Goal: Communication & Community: Ask a question

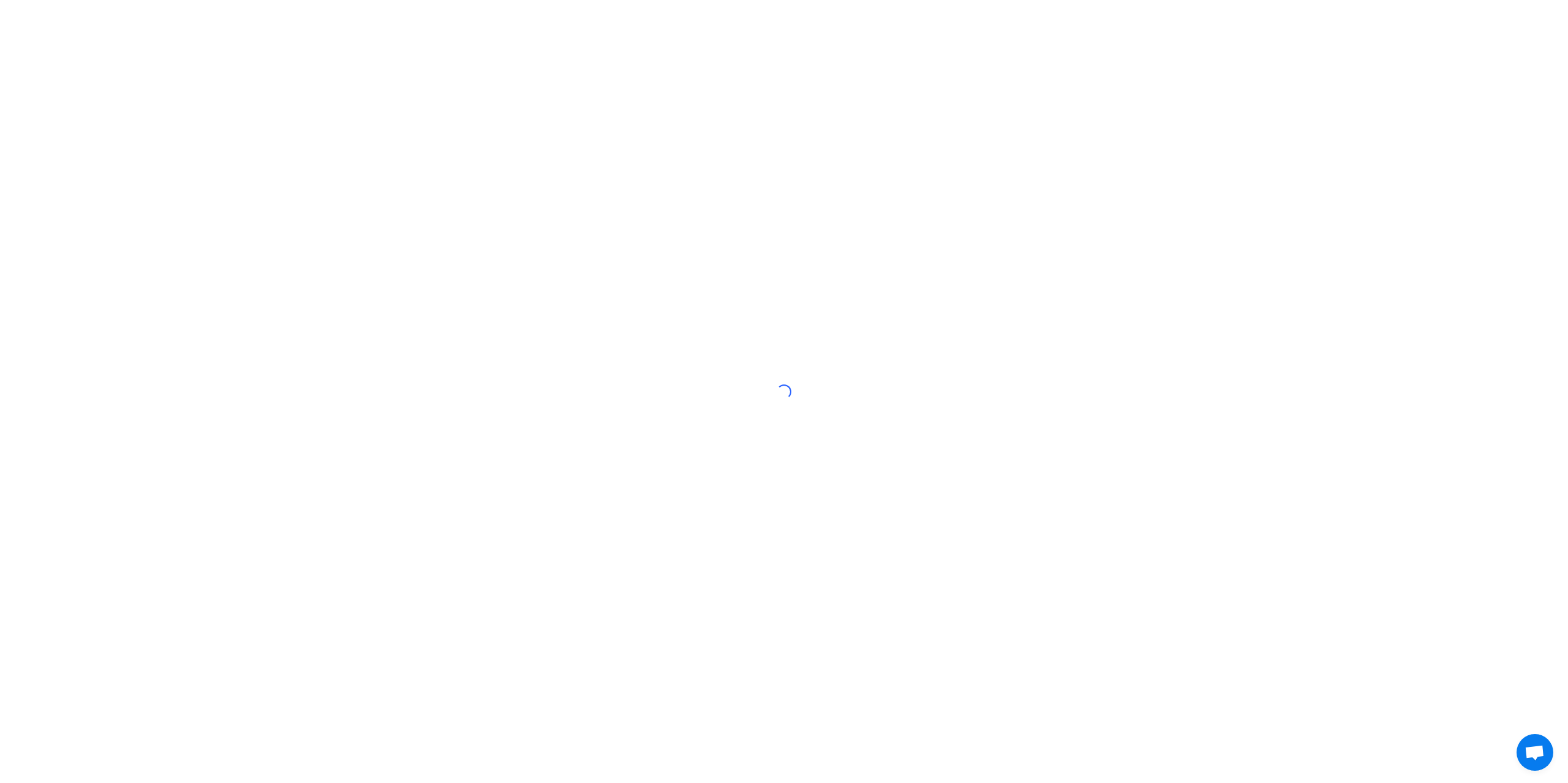
scroll to position [642, 0]
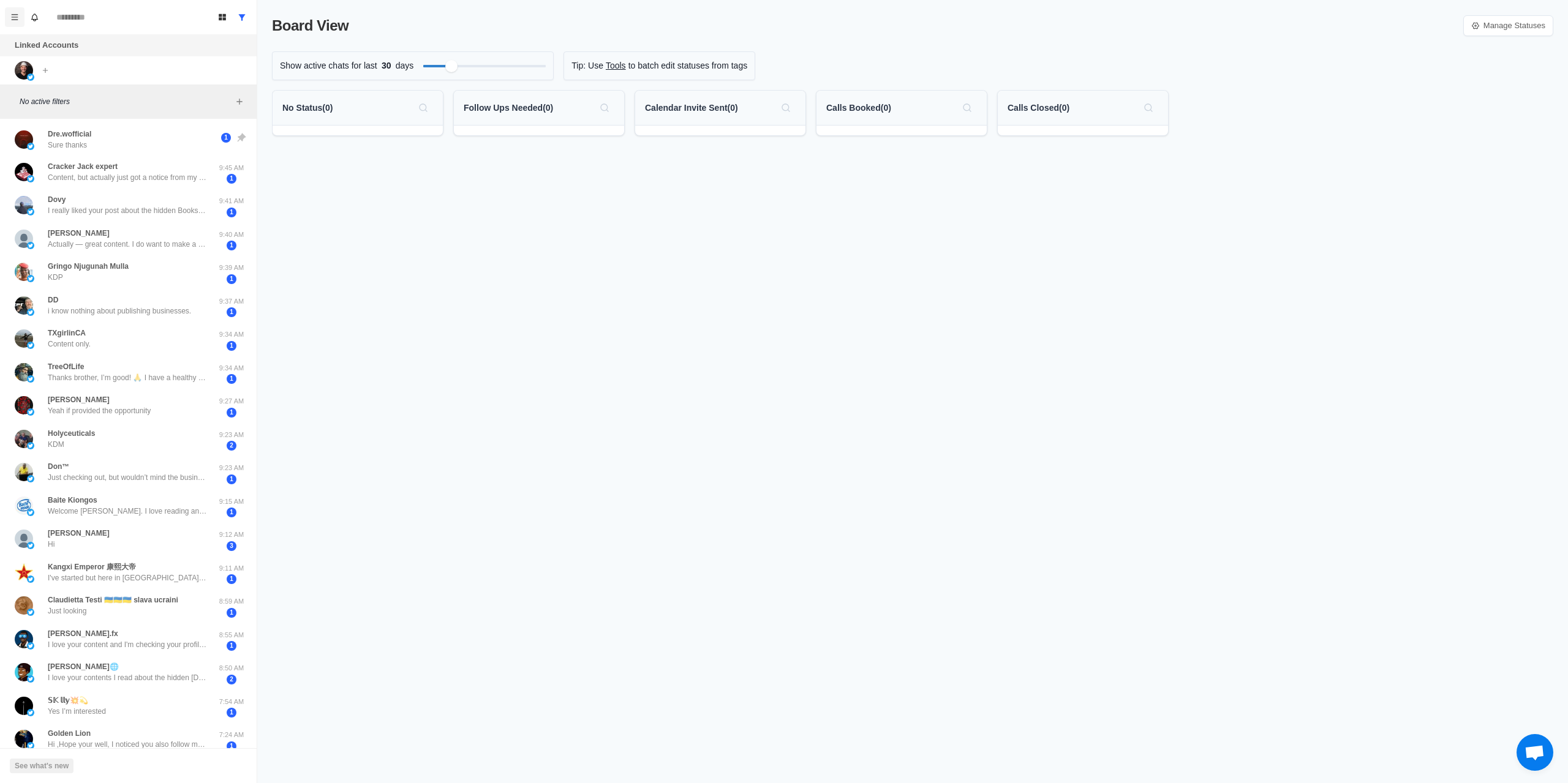
click at [8, 12] on button "Menu" at bounding box center [14, 17] width 20 height 20
click at [14, 13] on icon "Menu" at bounding box center [14, 17] width 9 height 9
click at [15, 13] on icon "Menu" at bounding box center [14, 17] width 9 height 9
click at [63, 173] on button "Settings" at bounding box center [74, 169] width 131 height 21
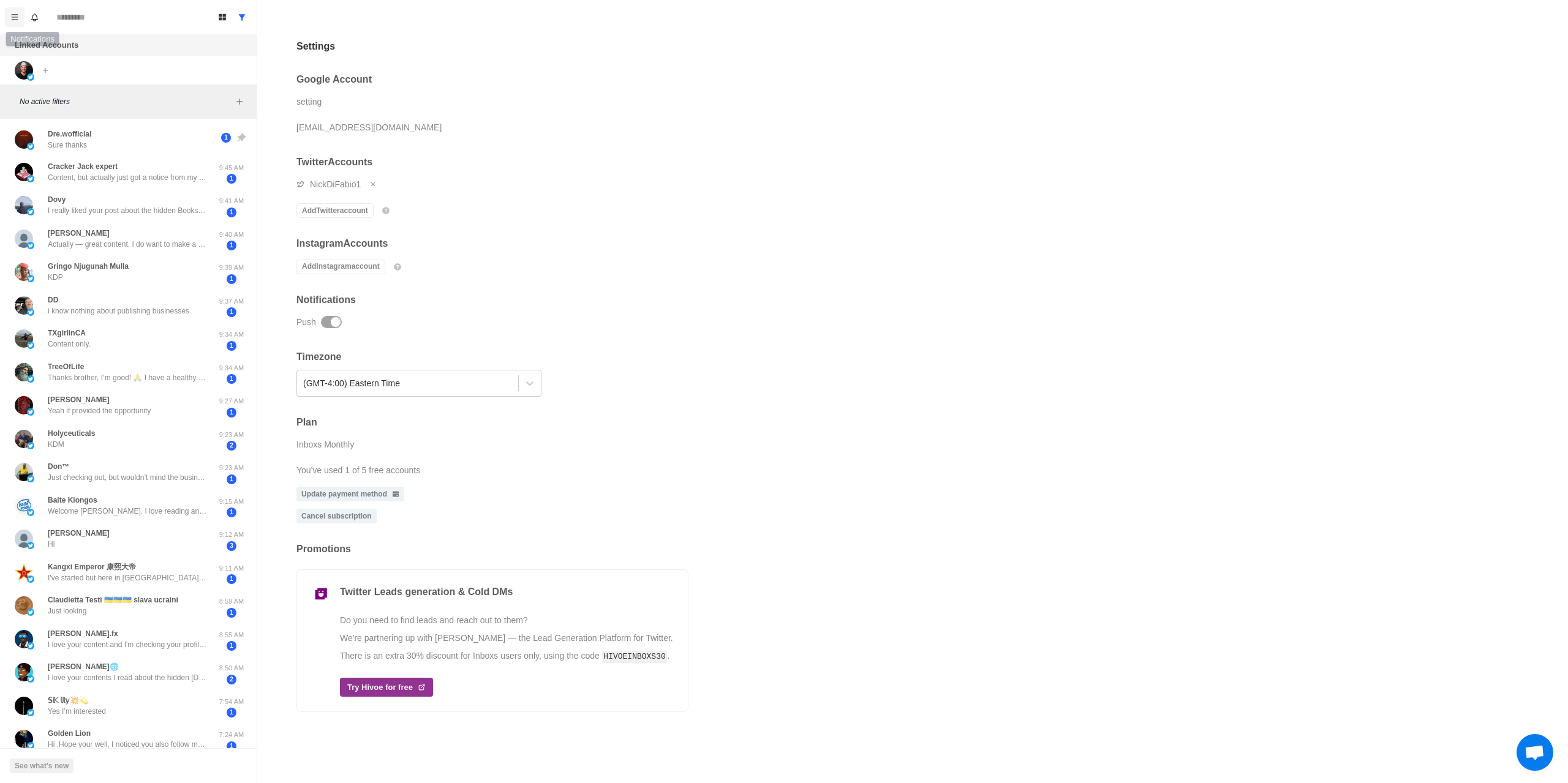
click at [16, 15] on icon "Menu" at bounding box center [14, 17] width 9 height 9
click at [10, 15] on button "Menu" at bounding box center [14, 17] width 20 height 20
click at [20, 13] on button "Menu" at bounding box center [14, 17] width 20 height 20
click at [1536, 736] on span "Open chat" at bounding box center [1535, 752] width 36 height 36
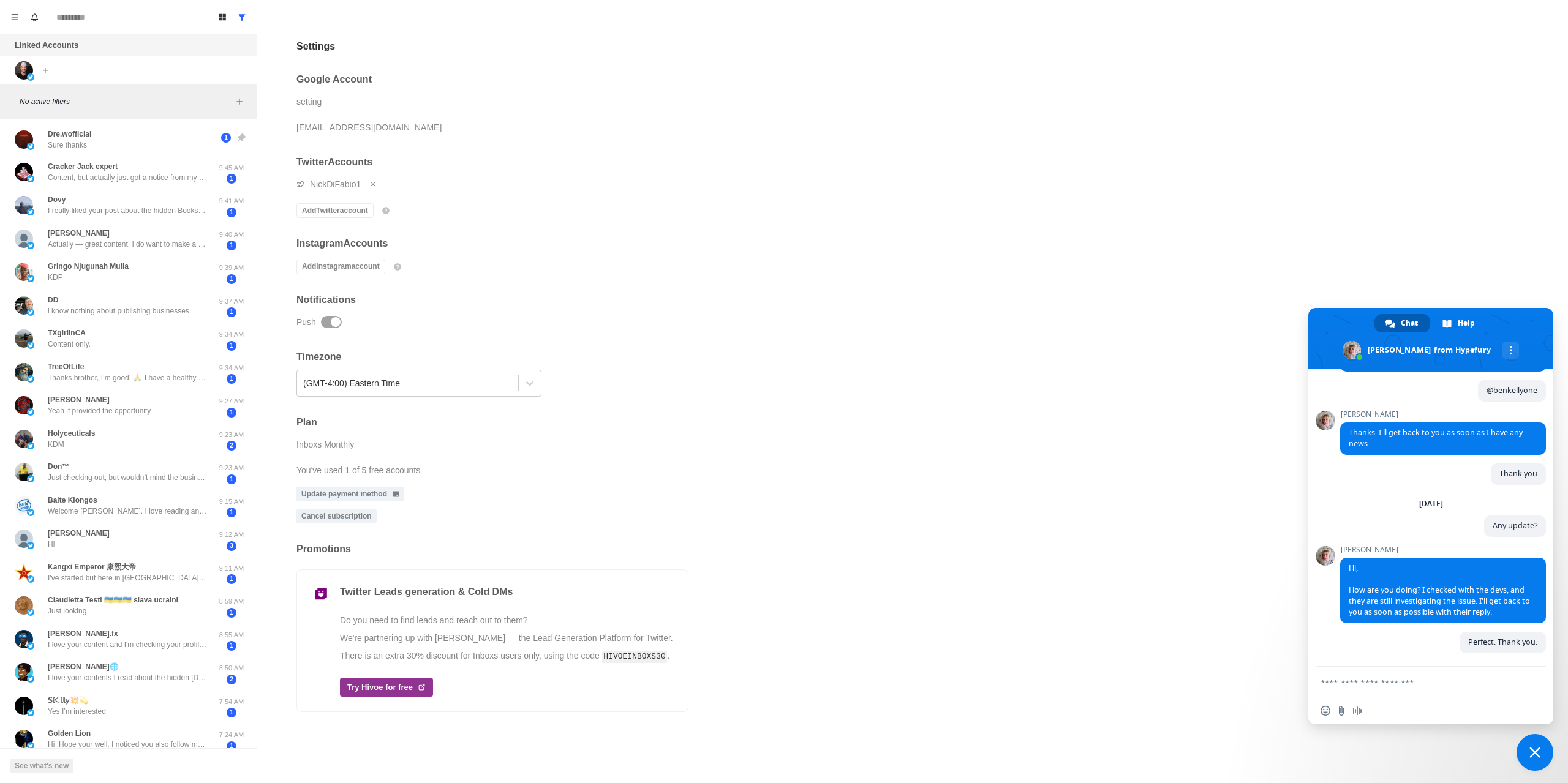
click at [1460, 682] on textarea "Compose your message..." at bounding box center [1419, 682] width 196 height 31
type textarea "**********"
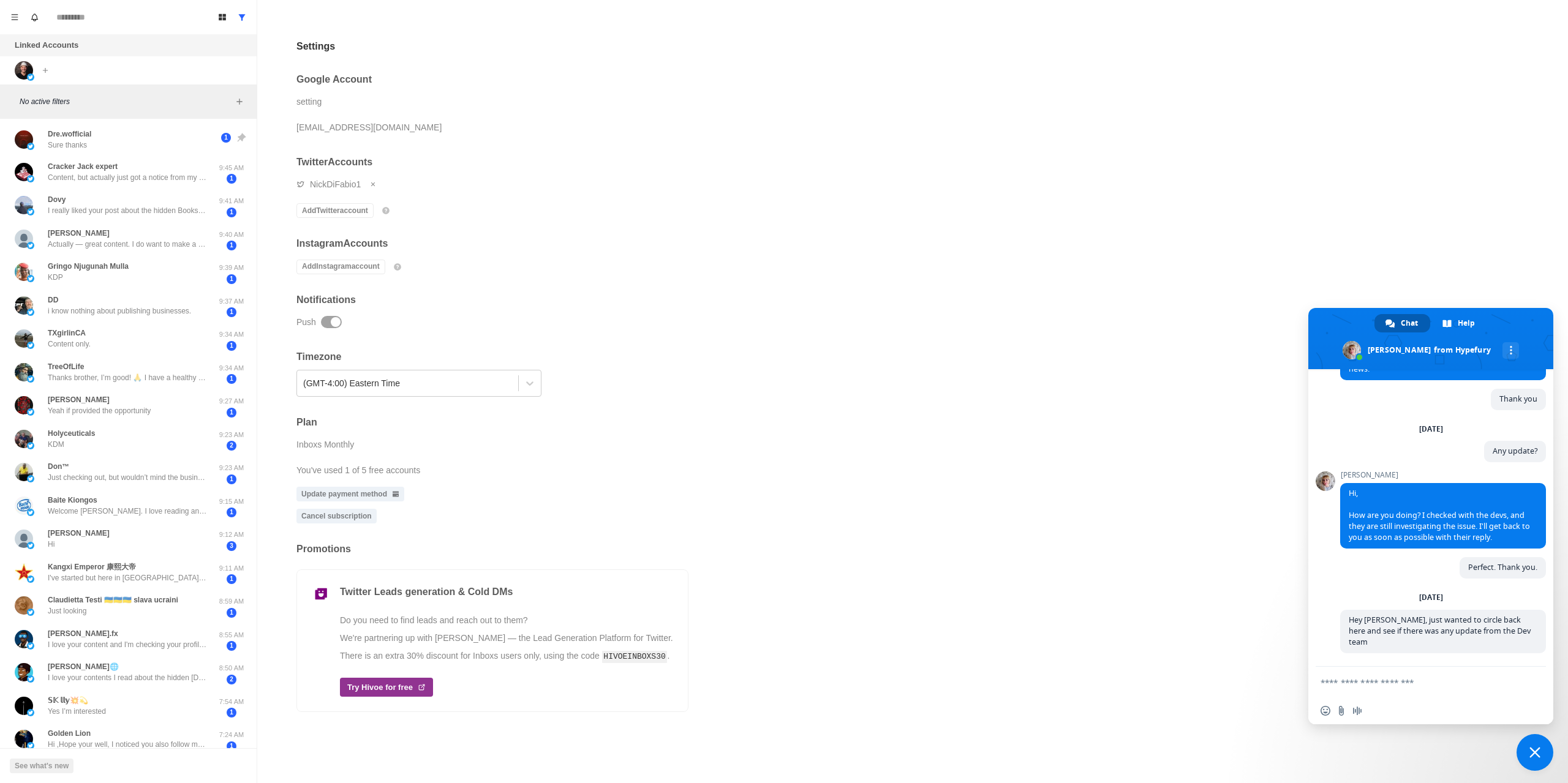
scroll to position [705, 0]
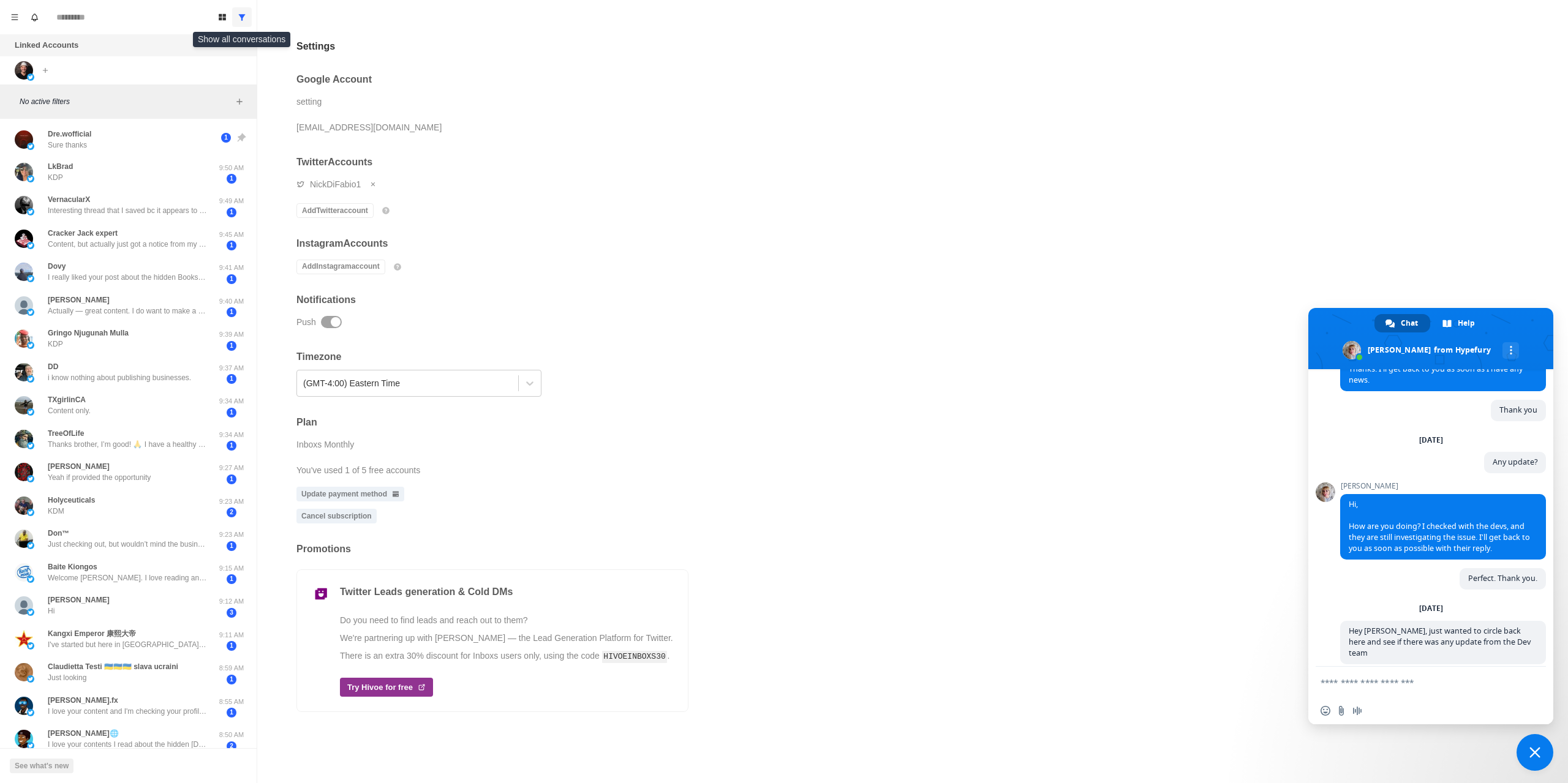
click at [248, 20] on button "Show all conversations" at bounding box center [242, 17] width 20 height 20
